Goal: Task Accomplishment & Management: Use online tool/utility

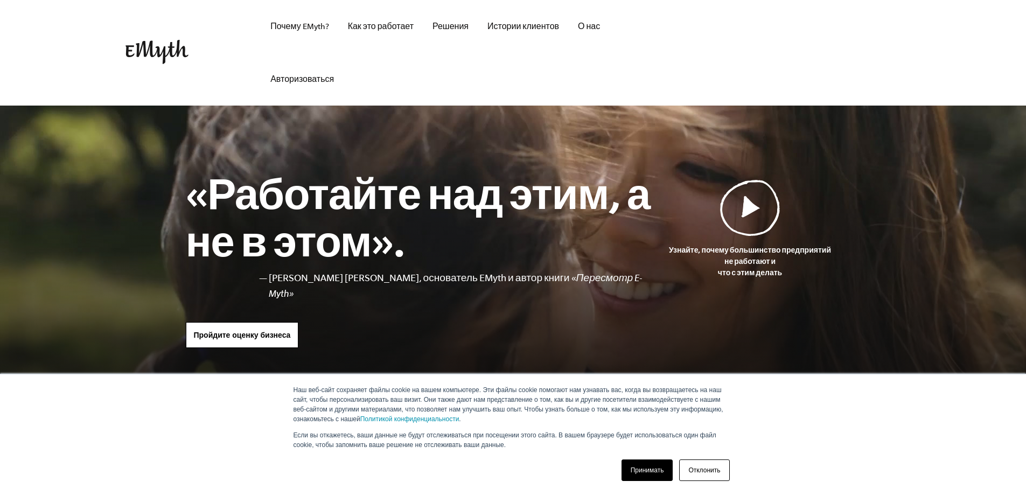
click at [939, 75] on header "Почему EMyth? Решения Как это работает Истории клиентов О нас Бесплатные ресурс…" at bounding box center [513, 53] width 1026 height 106
click at [647, 471] on font "Принимать" at bounding box center [646, 470] width 33 height 8
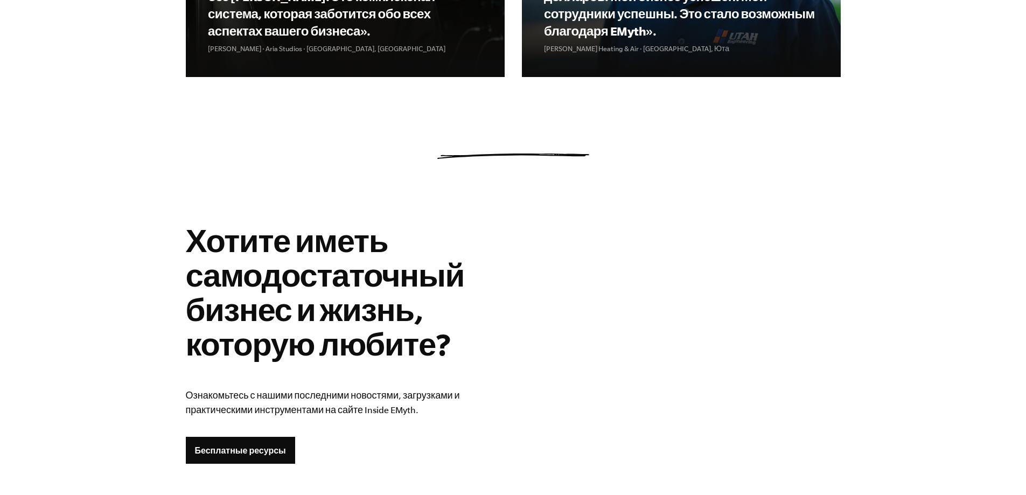
scroll to position [1986, 0]
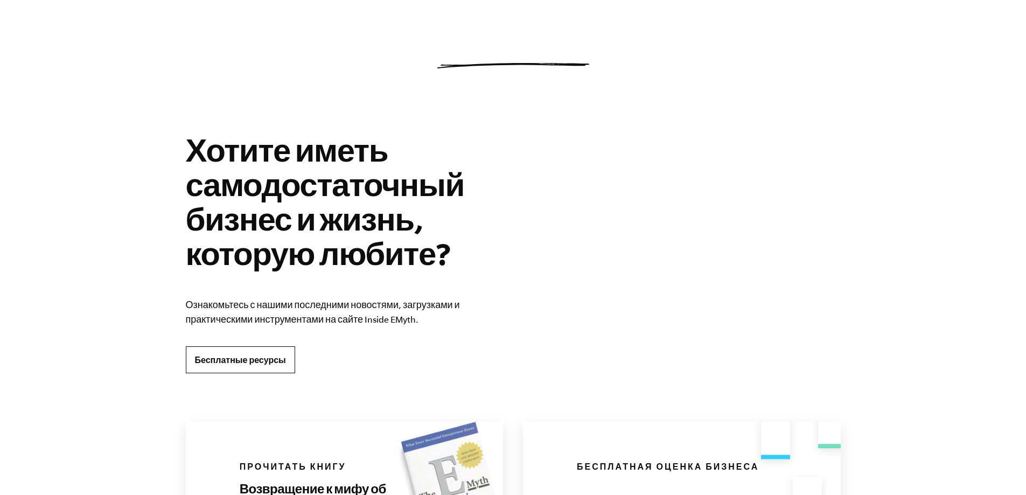
click at [263, 354] on link "Бесплатные ресурсы" at bounding box center [240, 359] width 109 height 27
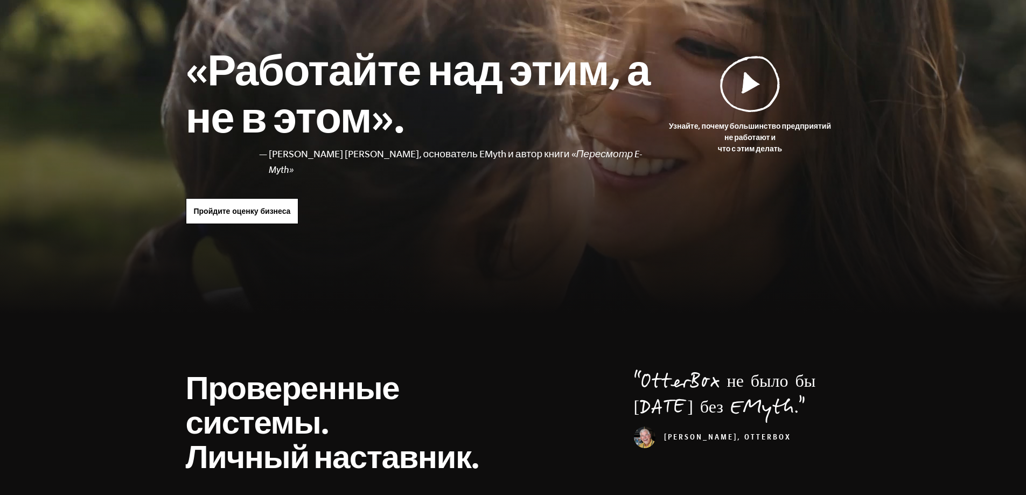
scroll to position [70, 0]
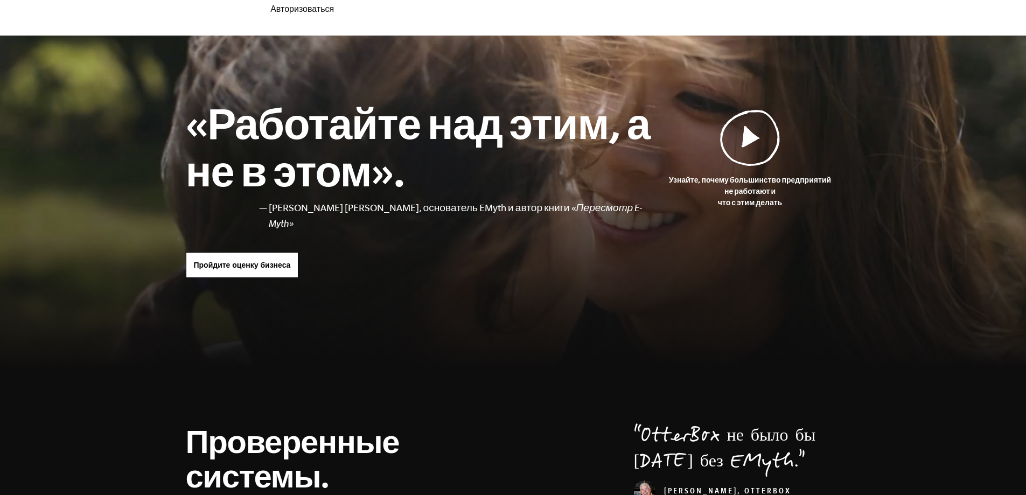
click at [284, 261] on font "Пройдите оценку бизнеса" at bounding box center [242, 265] width 97 height 9
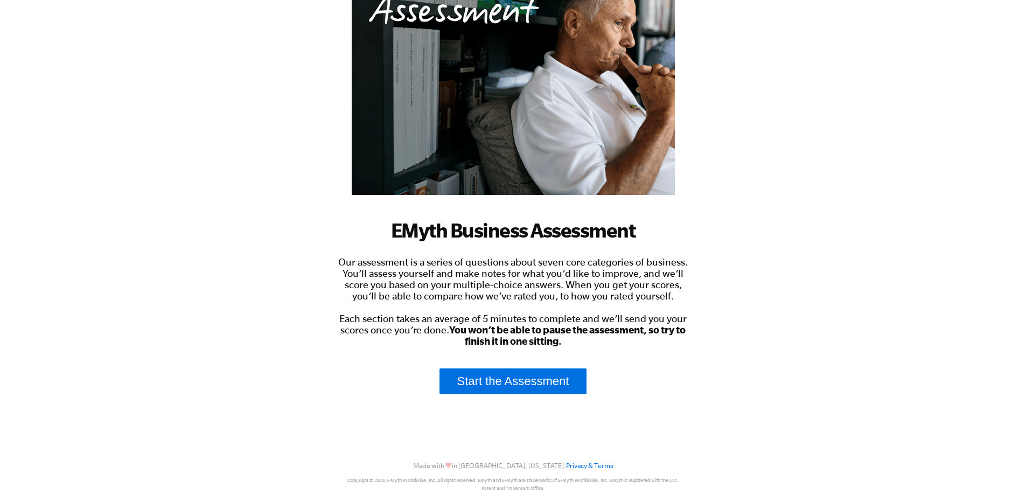
scroll to position [144, 0]
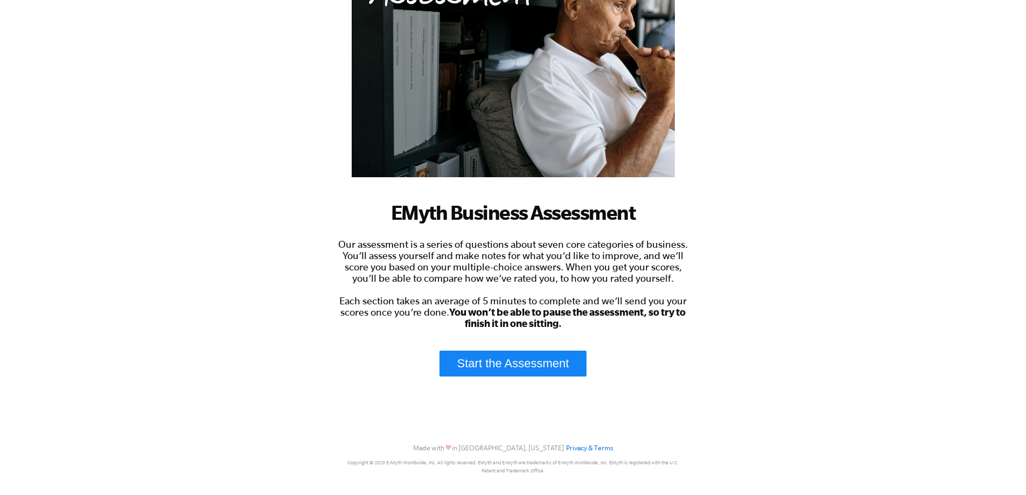
click at [539, 364] on link "Start the Assessment" at bounding box center [513, 363] width 148 height 26
